Goal: Task Accomplishment & Management: Use online tool/utility

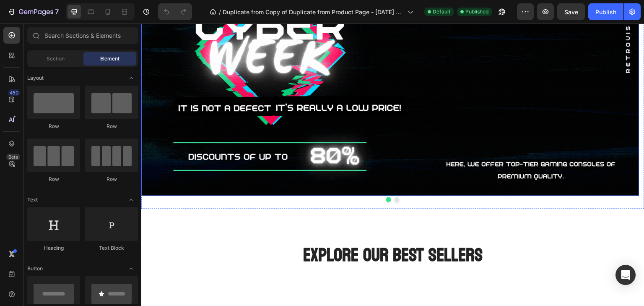
scroll to position [67, 0]
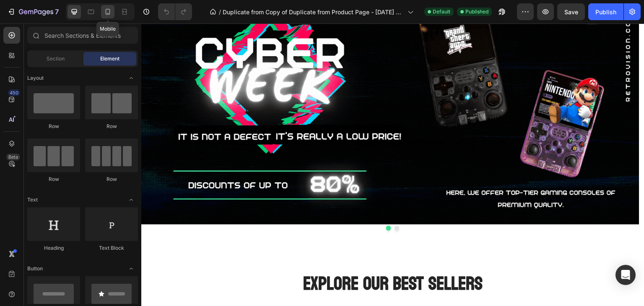
click at [108, 13] on icon at bounding box center [108, 12] width 8 height 8
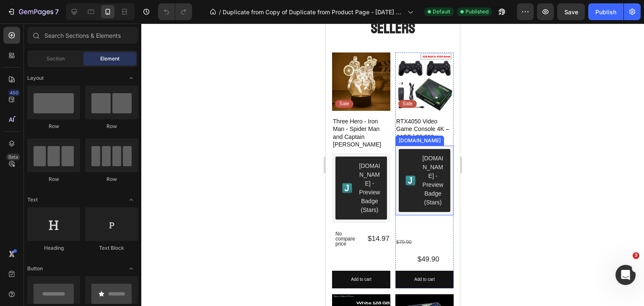
scroll to position [201, 0]
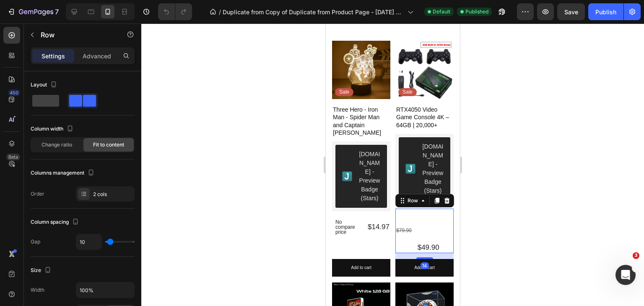
click at [419, 233] on div "$49.90 Product Price Product Price" at bounding box center [427, 230] width 23 height 44
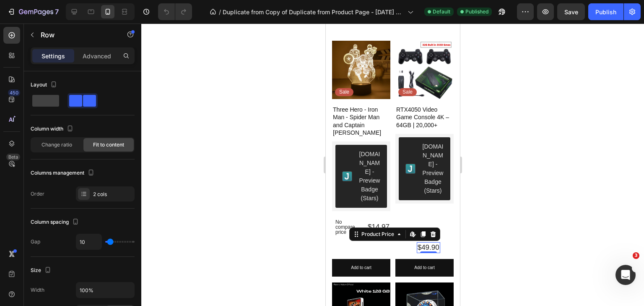
click at [422, 243] on div "$49.90" at bounding box center [427, 247] width 23 height 11
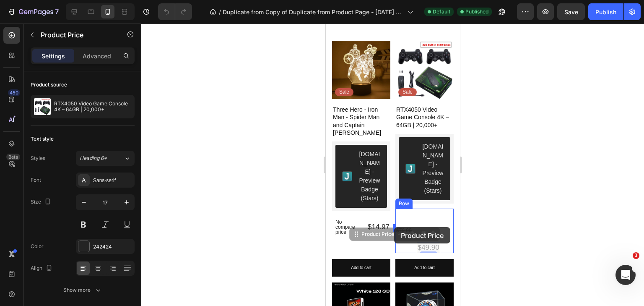
drag, startPoint x: 419, startPoint y: 244, endPoint x: 394, endPoint y: 227, distance: 30.8
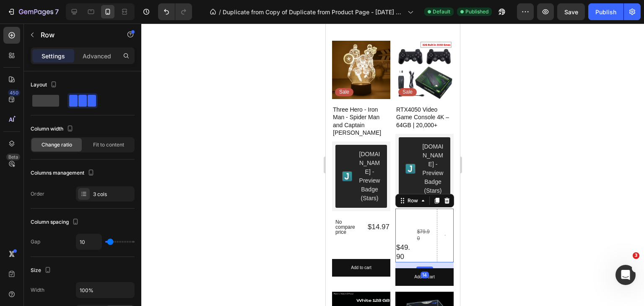
click at [411, 218] on div "$49.90 Product Price Product Price $79.90 Product Price Product Price Row 14" at bounding box center [424, 235] width 58 height 54
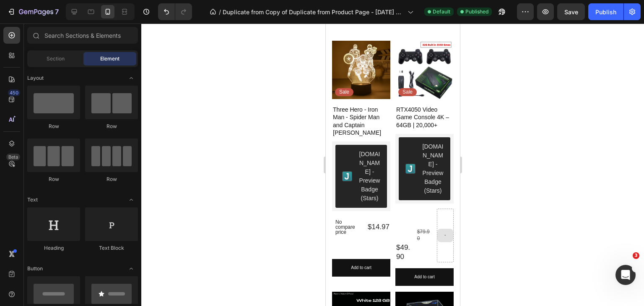
click at [444, 231] on icon at bounding box center [445, 234] width 3 height 7
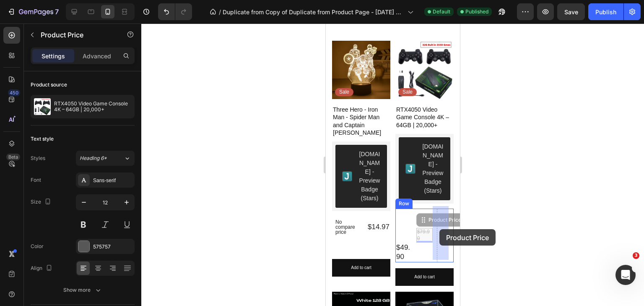
drag, startPoint x: 418, startPoint y: 228, endPoint x: 439, endPoint y: 229, distance: 21.8
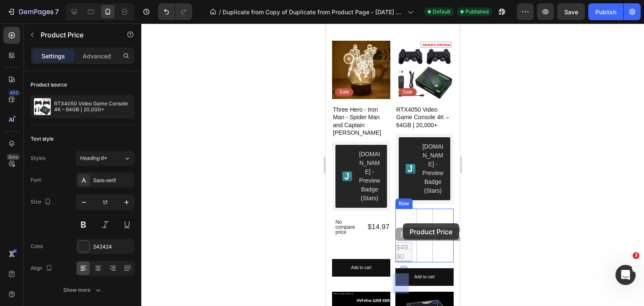
drag, startPoint x: 397, startPoint y: 244, endPoint x: 402, endPoint y: 218, distance: 25.5
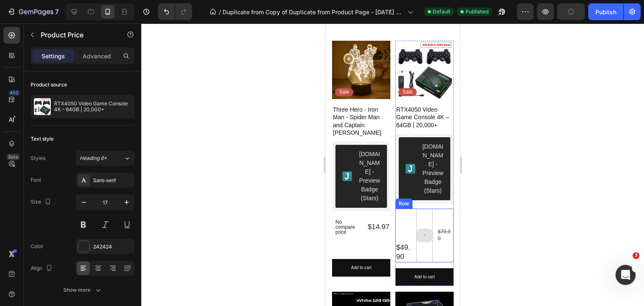
click at [418, 232] on div at bounding box center [424, 234] width 16 height 13
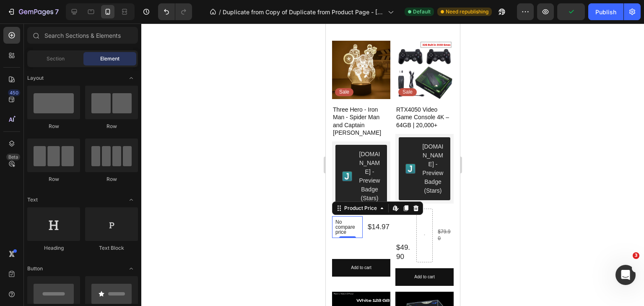
click at [356, 219] on p "No compare price" at bounding box center [347, 226] width 24 height 15
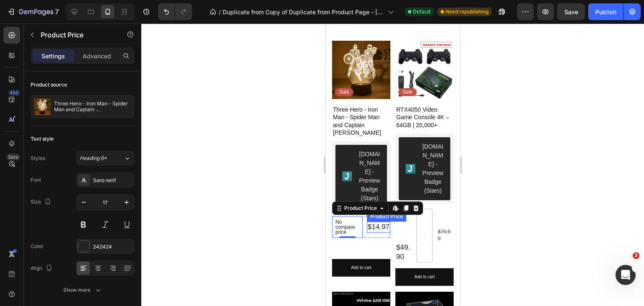
click at [379, 221] on div "$14.97" at bounding box center [377, 226] width 23 height 11
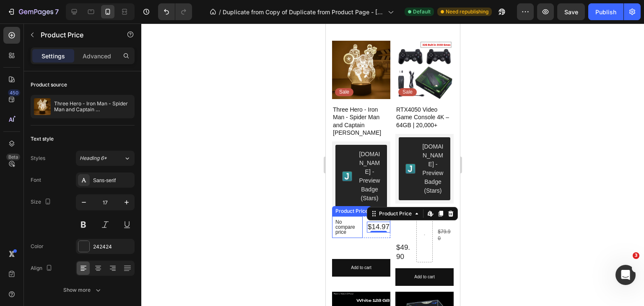
click at [353, 219] on p "No compare price" at bounding box center [347, 226] width 24 height 15
click at [376, 223] on div "$14.97" at bounding box center [377, 226] width 23 height 11
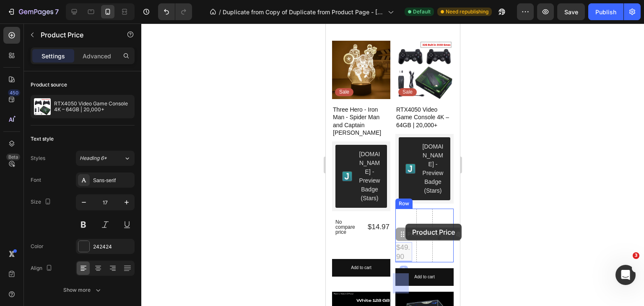
drag, startPoint x: 400, startPoint y: 243, endPoint x: 405, endPoint y: 224, distance: 19.9
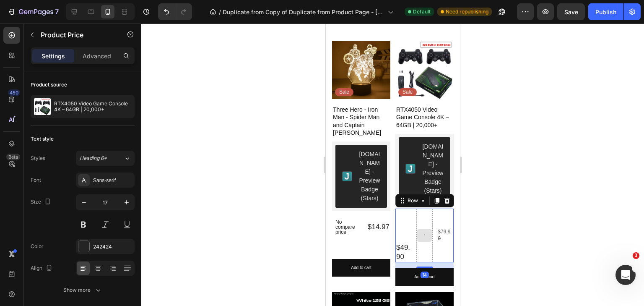
click at [416, 217] on div at bounding box center [424, 235] width 17 height 54
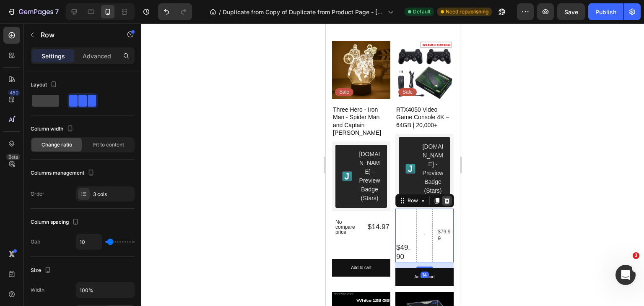
click at [444, 197] on icon at bounding box center [446, 200] width 5 height 6
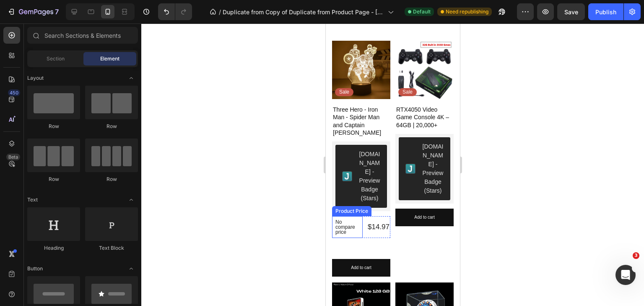
click at [355, 219] on p "No compare price" at bounding box center [347, 226] width 24 height 15
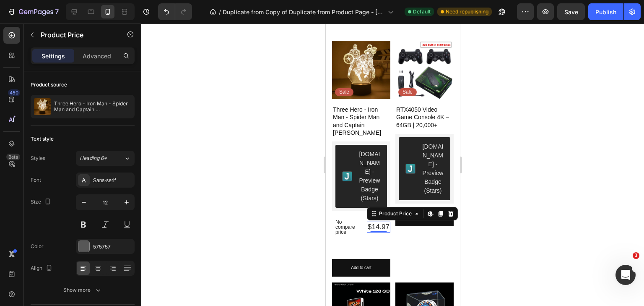
click at [380, 221] on div "$14.97" at bounding box center [377, 226] width 23 height 11
click at [342, 208] on div "Product Price" at bounding box center [351, 211] width 36 height 8
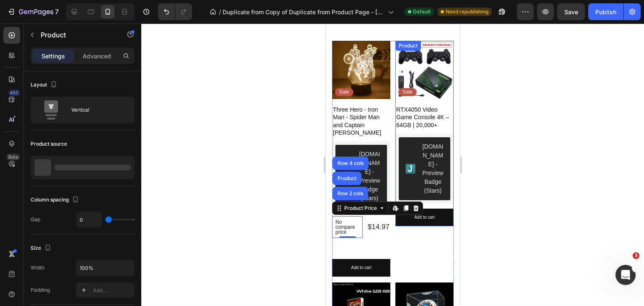
click at [436, 203] on div "RTX4050 Video Game Console 4K – 64GB | 20,000+ Product Title [DOMAIN_NAME] - Pr…" at bounding box center [424, 165] width 58 height 121
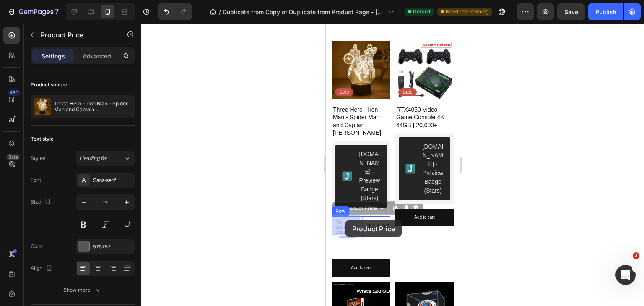
drag, startPoint x: 351, startPoint y: 222, endPoint x: 345, endPoint y: 221, distance: 6.4
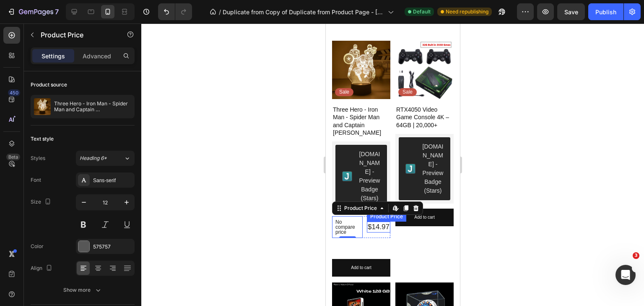
click at [366, 222] on div "$14.97" at bounding box center [377, 226] width 23 height 11
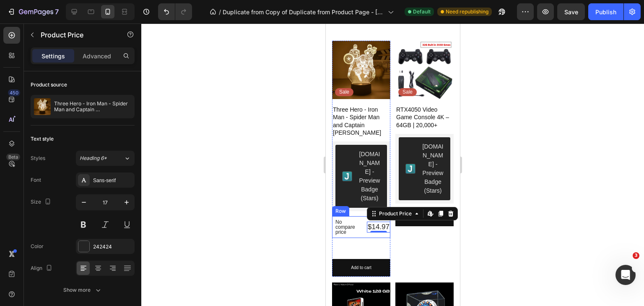
click at [354, 223] on p "No compare price" at bounding box center [347, 226] width 24 height 15
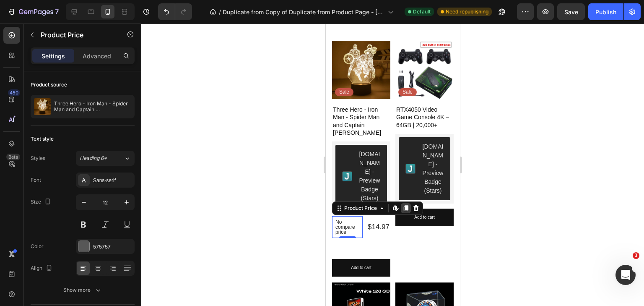
click at [405, 206] on icon at bounding box center [405, 208] width 5 height 6
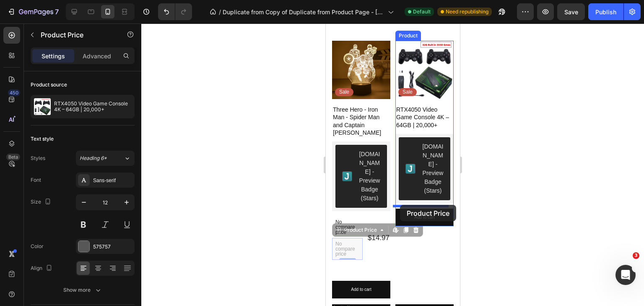
drag, startPoint x: 348, startPoint y: 244, endPoint x: 400, endPoint y: 205, distance: 65.0
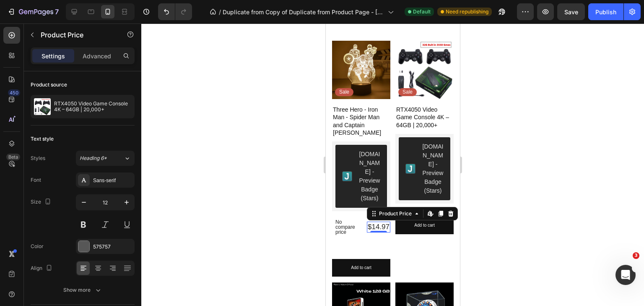
click at [375, 224] on div "$14.97" at bounding box center [377, 226] width 23 height 11
click at [438, 210] on icon at bounding box center [440, 213] width 5 height 6
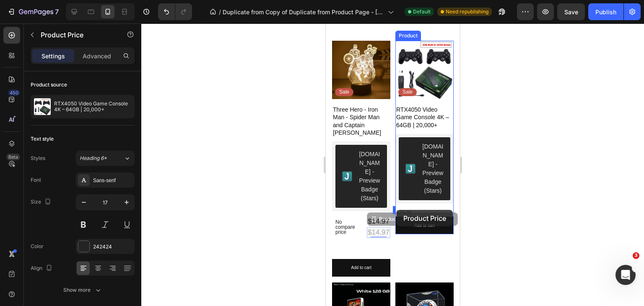
drag, startPoint x: 379, startPoint y: 227, endPoint x: 396, endPoint y: 210, distance: 24.0
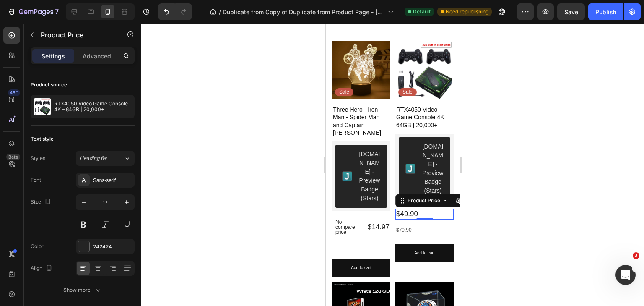
click at [478, 188] on div at bounding box center [392, 164] width 503 height 282
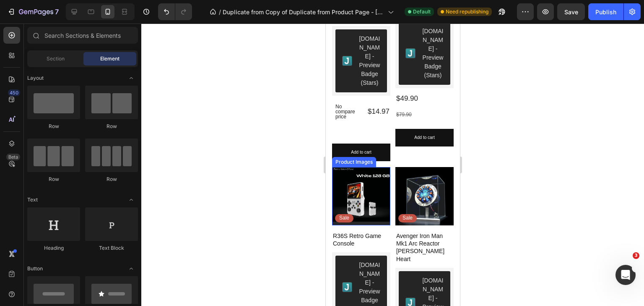
scroll to position [302, 0]
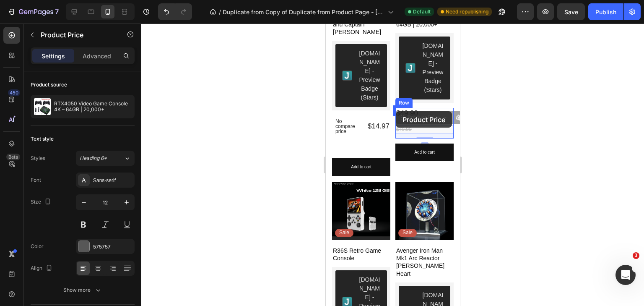
drag, startPoint x: 402, startPoint y: 127, endPoint x: 395, endPoint y: 111, distance: 17.7
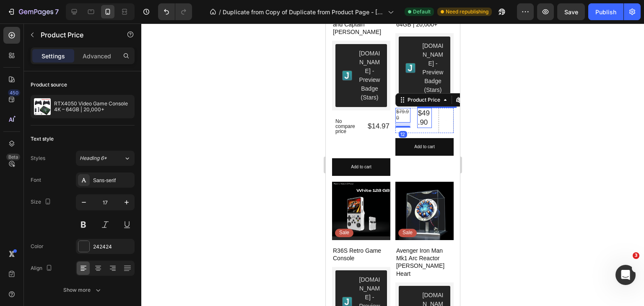
click at [426, 113] on div "$49.90" at bounding box center [424, 118] width 15 height 20
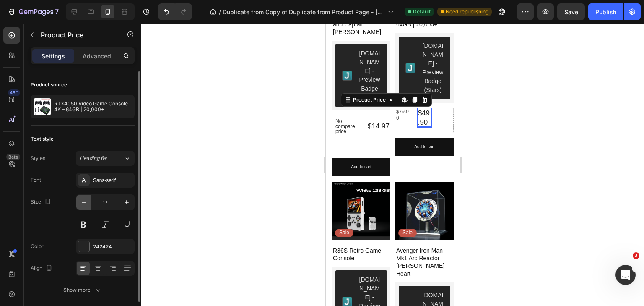
click at [82, 205] on icon "button" at bounding box center [84, 202] width 8 height 8
click at [84, 202] on icon "button" at bounding box center [84, 202] width 4 height 1
click at [84, 201] on icon "button" at bounding box center [84, 202] width 8 height 8
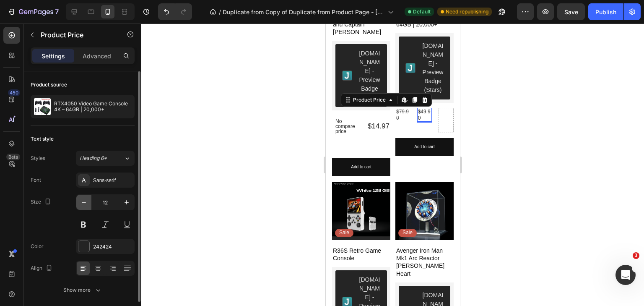
click at [84, 201] on icon "button" at bounding box center [84, 202] width 8 height 8
click at [84, 200] on icon "button" at bounding box center [84, 202] width 8 height 8
click at [122, 157] on div "Heading 6*" at bounding box center [102, 158] width 44 height 8
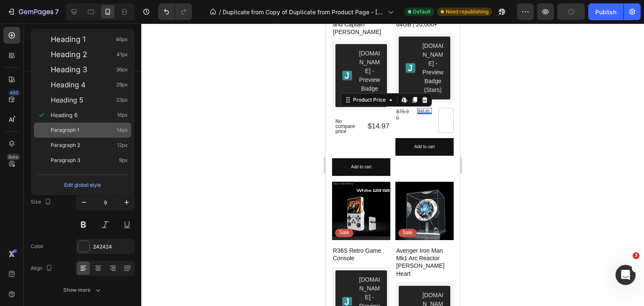
click at [78, 124] on div "Paragraph 1 14px" at bounding box center [82, 129] width 97 height 15
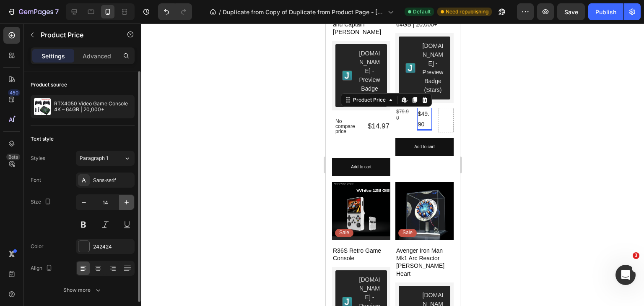
click at [126, 202] on icon "button" at bounding box center [127, 202] width 4 height 4
click at [81, 200] on icon "button" at bounding box center [84, 202] width 8 height 8
type input "14"
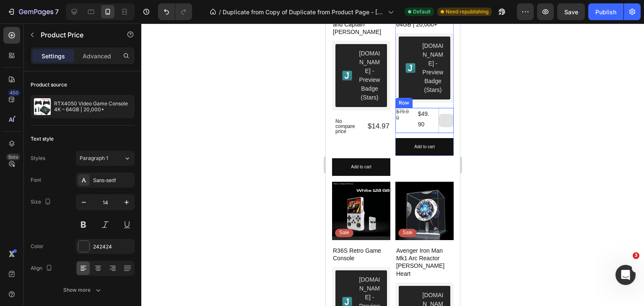
click at [439, 118] on div at bounding box center [446, 120] width 14 height 13
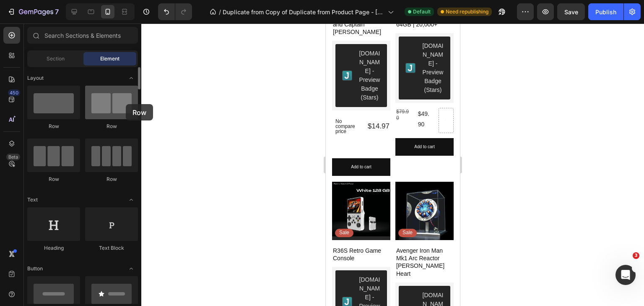
click at [126, 104] on div at bounding box center [111, 103] width 53 height 34
click at [111, 106] on div at bounding box center [111, 103] width 53 height 34
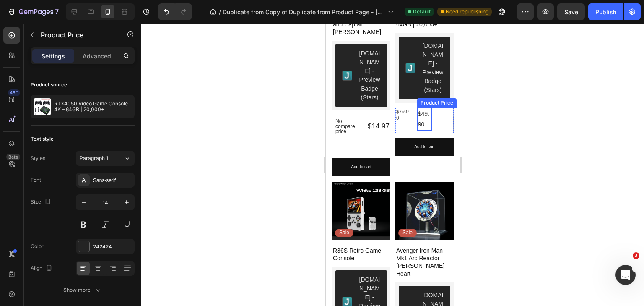
click at [417, 114] on div "$49.90" at bounding box center [424, 119] width 15 height 23
click at [445, 116] on div at bounding box center [446, 120] width 14 height 13
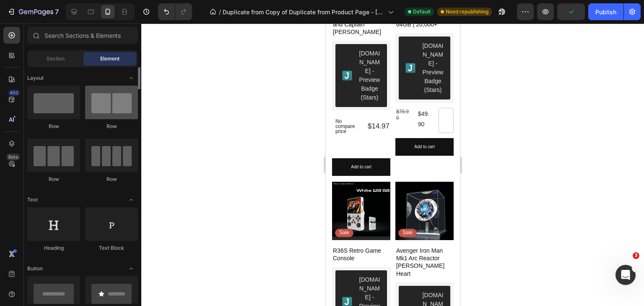
click at [112, 104] on div at bounding box center [111, 103] width 53 height 34
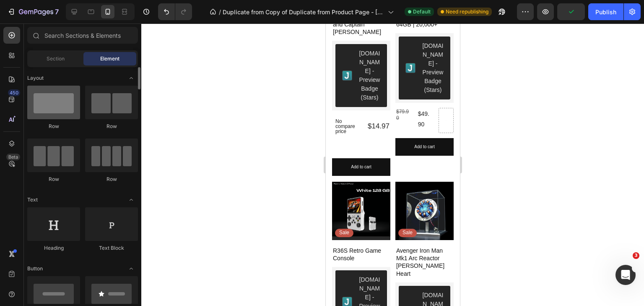
click at [64, 106] on div at bounding box center [53, 103] width 53 height 34
click at [55, 107] on div at bounding box center [53, 103] width 53 height 34
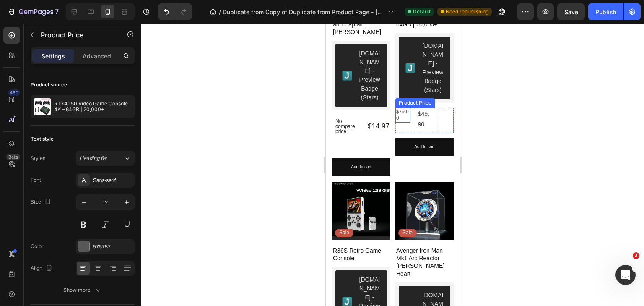
click at [395, 108] on div "$79.90" at bounding box center [402, 115] width 15 height 15
click at [417, 109] on div "$49.90" at bounding box center [424, 119] width 15 height 23
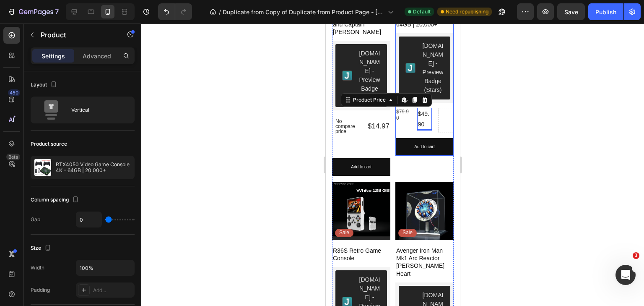
click at [439, 104] on div "RTX4050 Video Game Console 4K – 64GB | 20,000+ Product Title [DOMAIN_NAME] - Pr…" at bounding box center [424, 79] width 58 height 151
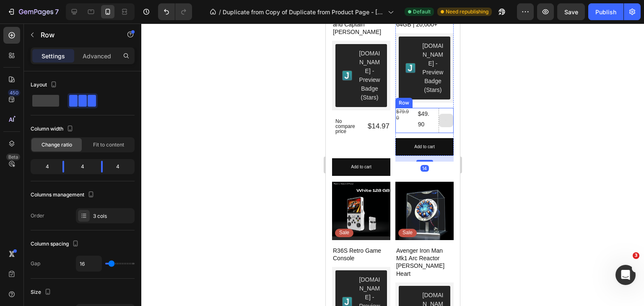
click at [445, 109] on div at bounding box center [445, 120] width 15 height 25
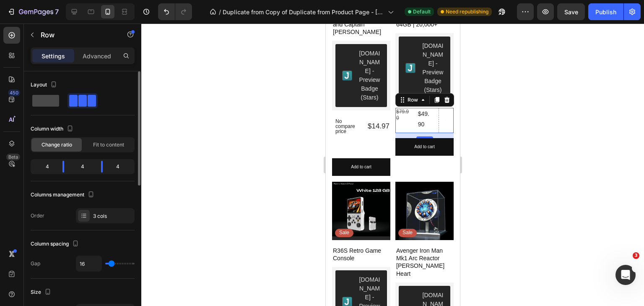
click at [42, 97] on span at bounding box center [45, 101] width 27 height 12
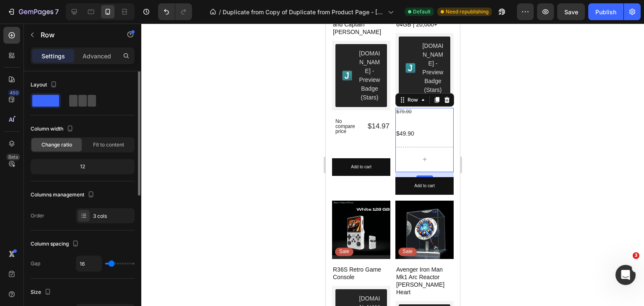
click at [74, 98] on span at bounding box center [73, 101] width 8 height 12
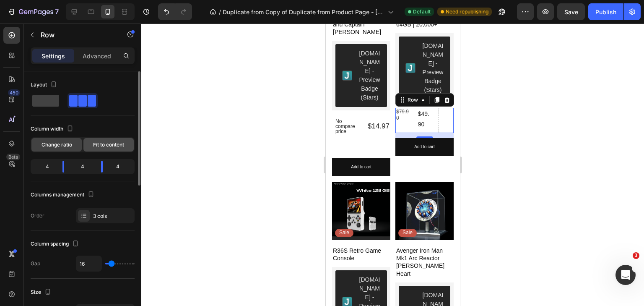
click at [101, 146] on span "Fit to content" at bounding box center [108, 145] width 31 height 8
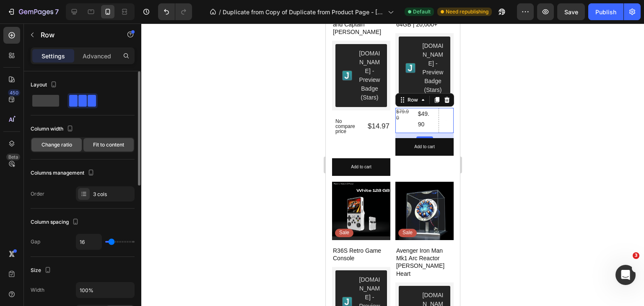
click at [67, 143] on span "Change ratio" at bounding box center [57, 145] width 31 height 8
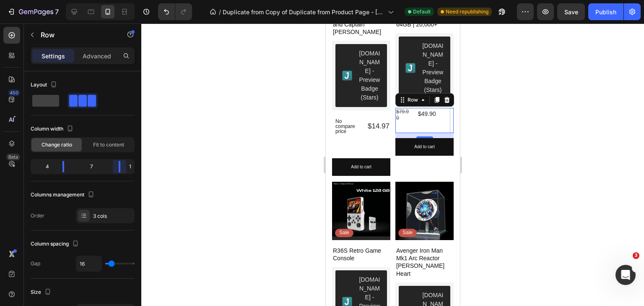
drag, startPoint x: 102, startPoint y: 167, endPoint x: 151, endPoint y: 164, distance: 48.3
click at [151, 0] on body "7 / Duplicate from Copy of Duplicate from Product Page - [DATE] 21:03:42 Defaul…" at bounding box center [322, 0] width 644 height 0
drag, startPoint x: 63, startPoint y: 166, endPoint x: 75, endPoint y: 166, distance: 12.2
click at [75, 0] on body "7 / Duplicate from Copy of Duplicate from Product Page - [DATE] 21:03:42 Defaul…" at bounding box center [322, 0] width 644 height 0
click at [127, 161] on div "1" at bounding box center [130, 167] width 6 height 12
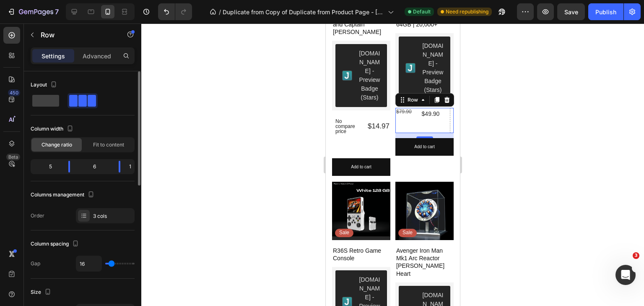
click at [127, 163] on div "1" at bounding box center [130, 167] width 6 height 12
click at [107, 142] on span "Fit to content" at bounding box center [108, 145] width 31 height 8
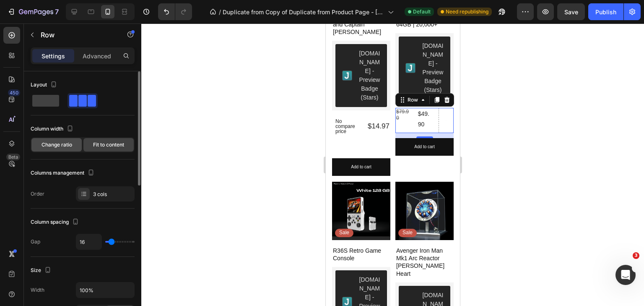
click at [36, 144] on div "Change ratio" at bounding box center [56, 144] width 50 height 13
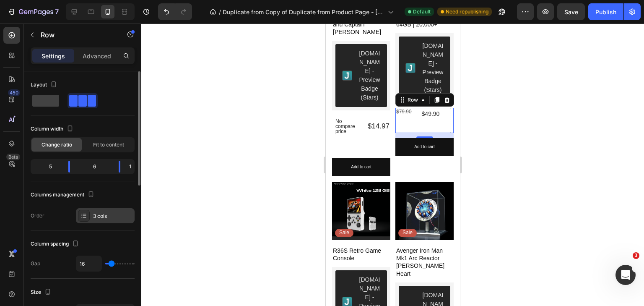
click at [83, 216] on icon at bounding box center [83, 215] width 7 height 7
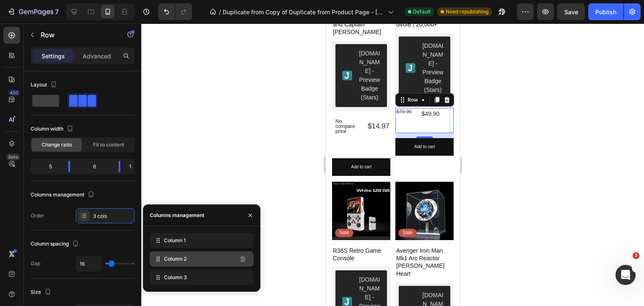
click at [168, 261] on span "Column 2" at bounding box center [175, 259] width 23 height 8
click at [163, 280] on div "Column 3" at bounding box center [202, 277] width 104 height 15
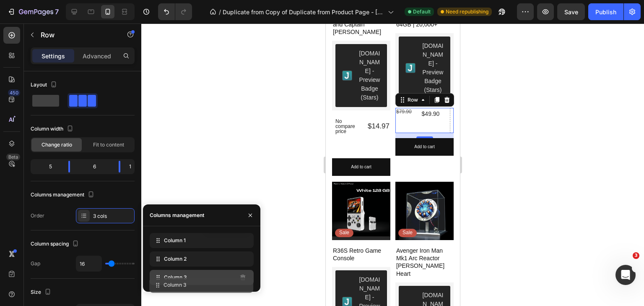
click at [236, 283] on div at bounding box center [242, 276] width 13 height 13
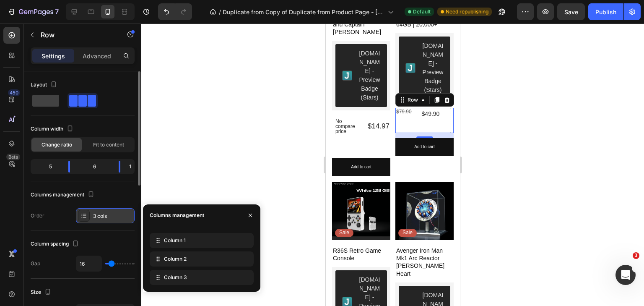
click at [101, 215] on div "3 cols" at bounding box center [112, 216] width 39 height 8
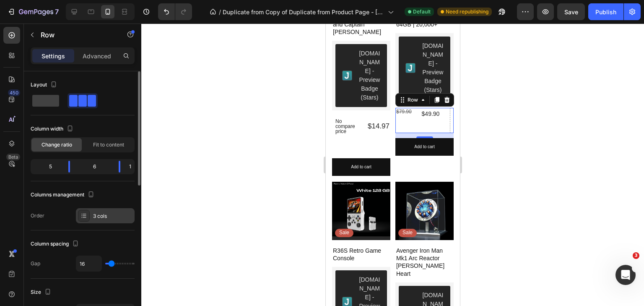
click at [105, 215] on div "3 cols" at bounding box center [112, 216] width 39 height 8
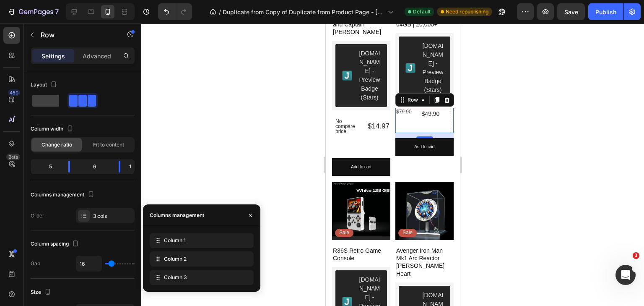
click at [166, 79] on div at bounding box center [392, 164] width 503 height 282
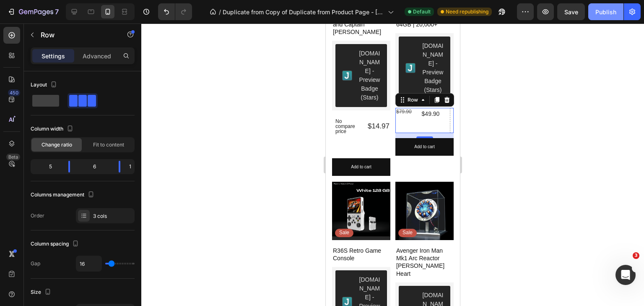
click at [600, 10] on div "Publish" at bounding box center [605, 12] width 21 height 9
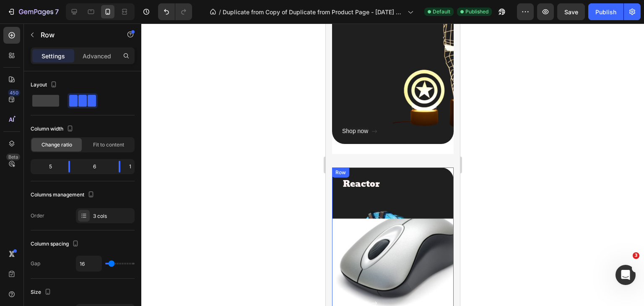
scroll to position [1040, 0]
